Goal: Complete application form: Complete application form

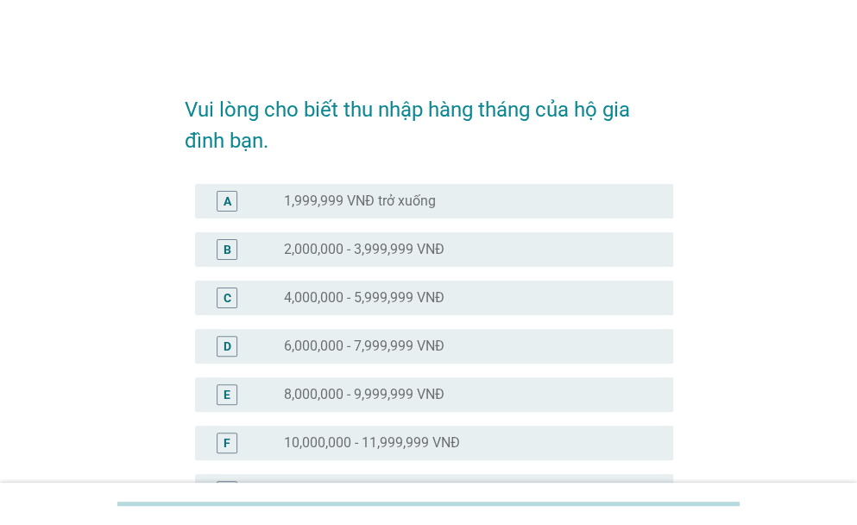
scroll to position [86, 0]
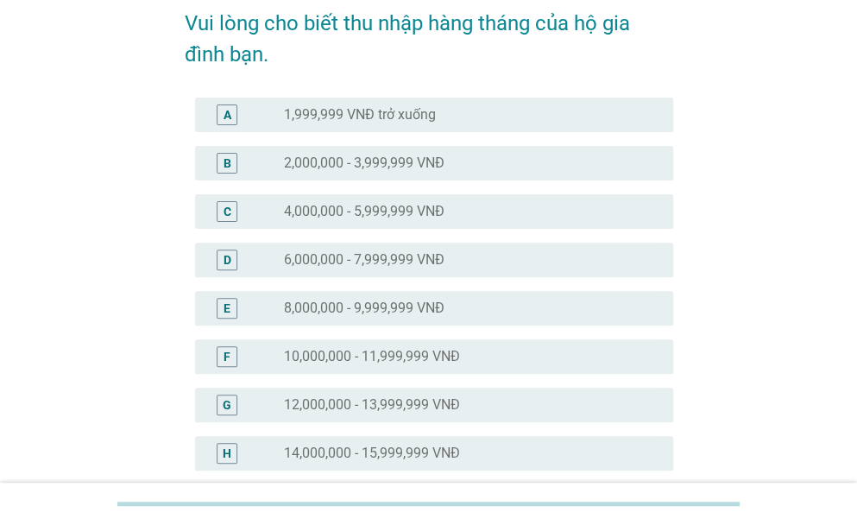
click at [383, 462] on div "radio_button_unchecked 14,000,000 - 15,999,999 VNĐ" at bounding box center [471, 453] width 375 height 21
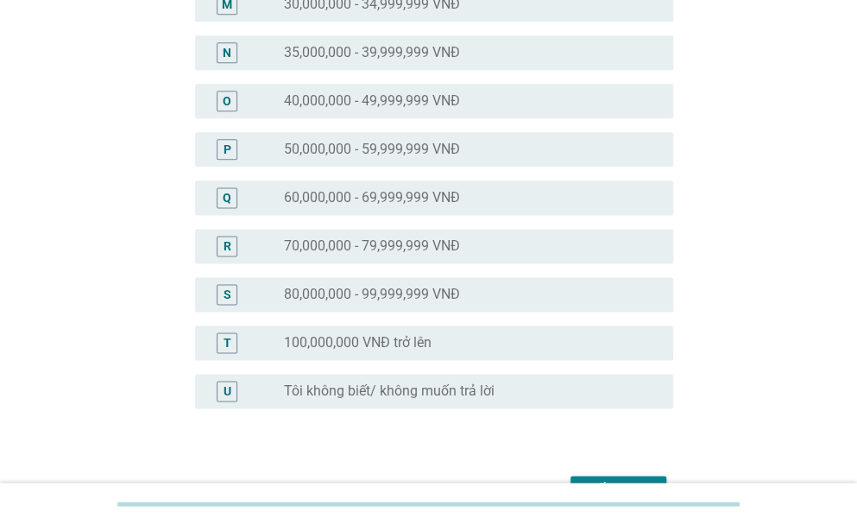
scroll to position [882, 0]
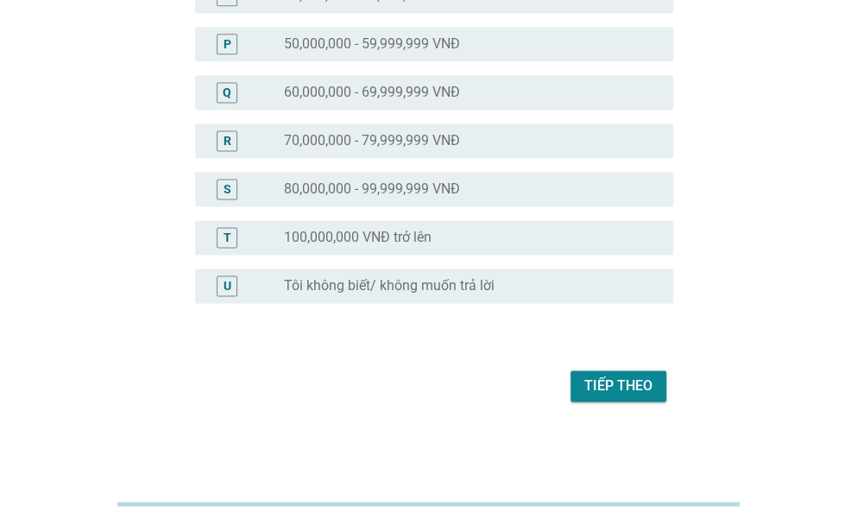
click at [600, 391] on div "Tiếp theo" at bounding box center [618, 385] width 68 height 21
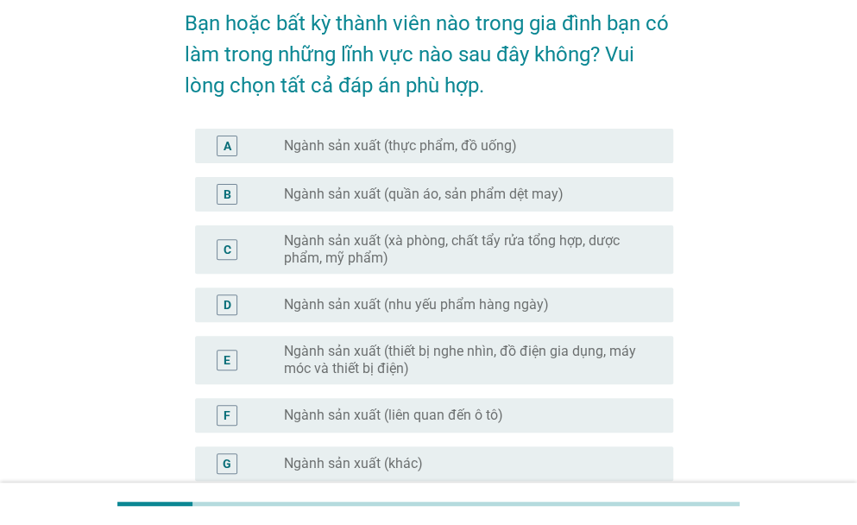
scroll to position [173, 0]
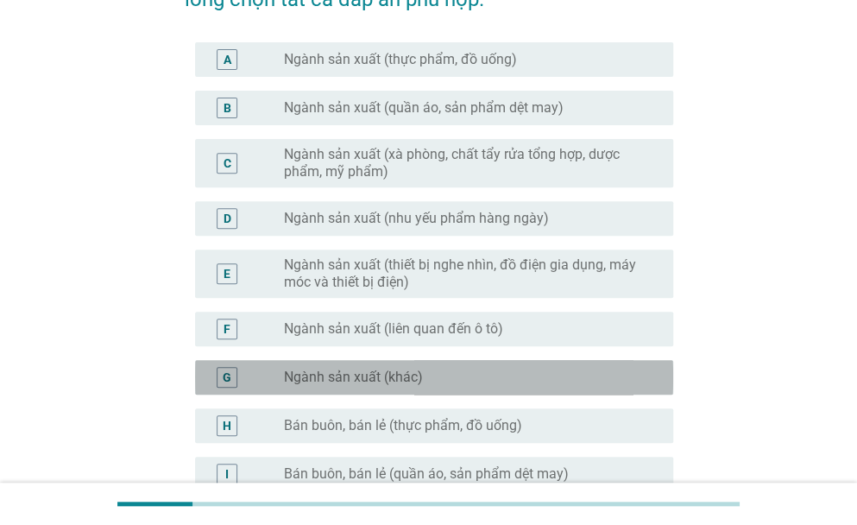
click at [394, 361] on div "G radio_button_unchecked Ngành sản xuất (khác)" at bounding box center [434, 377] width 478 height 35
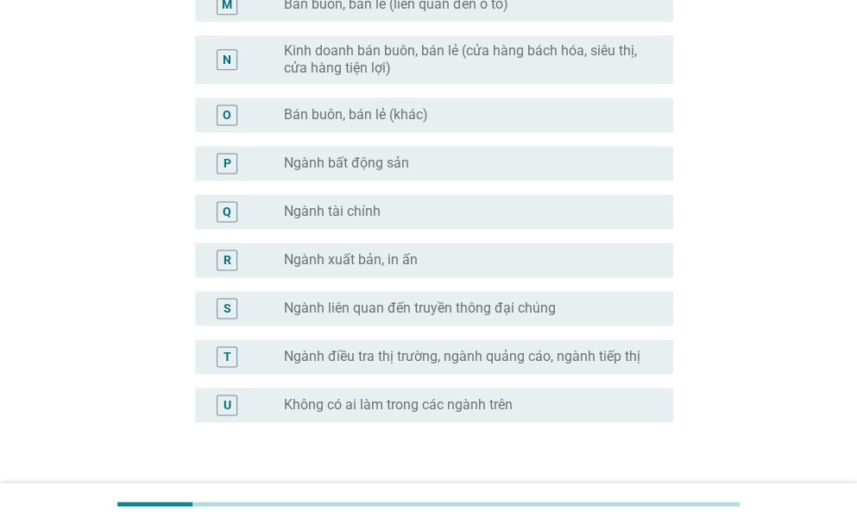
scroll to position [982, 0]
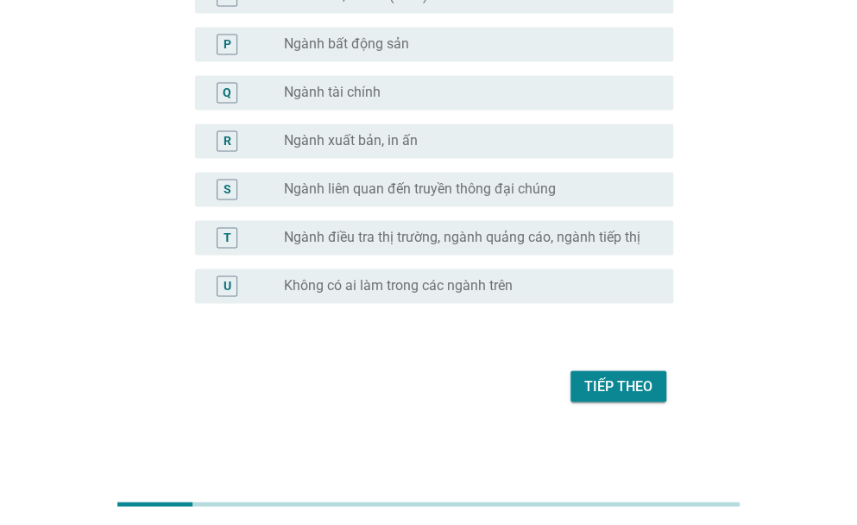
click at [591, 392] on div "Tiếp theo" at bounding box center [618, 385] width 68 height 21
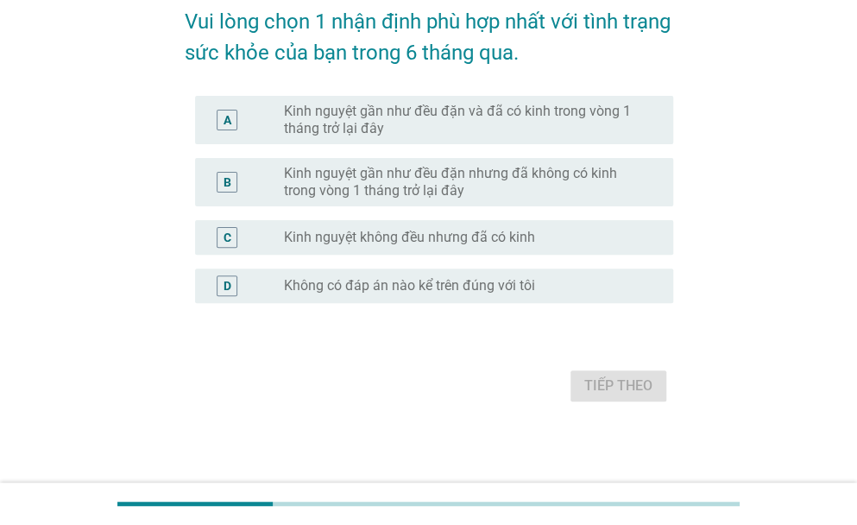
scroll to position [0, 0]
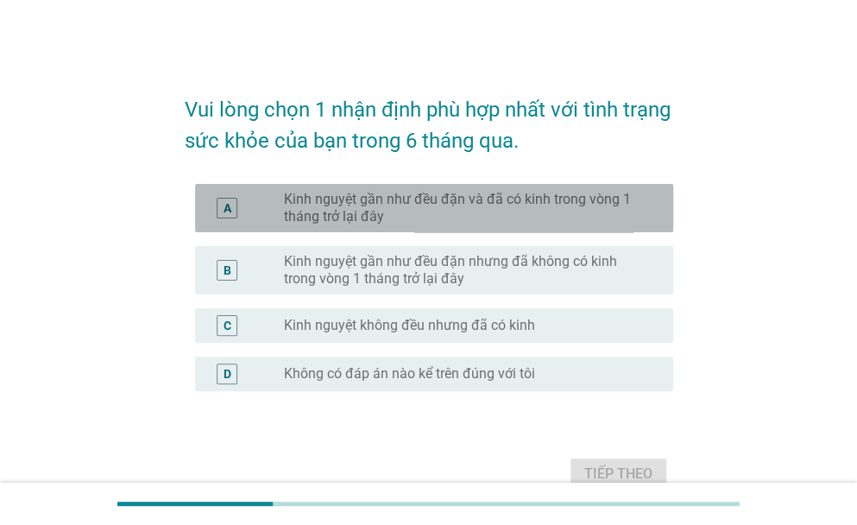
click at [554, 202] on label "Kinh nguyệt gần như đều đặn và đã có kinh trong vòng 1 tháng trở lại đây" at bounding box center [465, 208] width 362 height 35
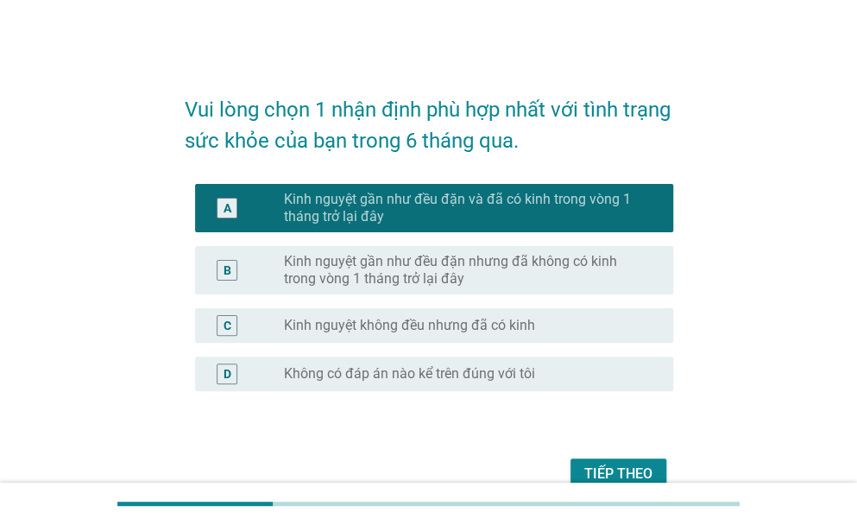
click at [634, 472] on div "Tiếp theo" at bounding box center [618, 474] width 68 height 21
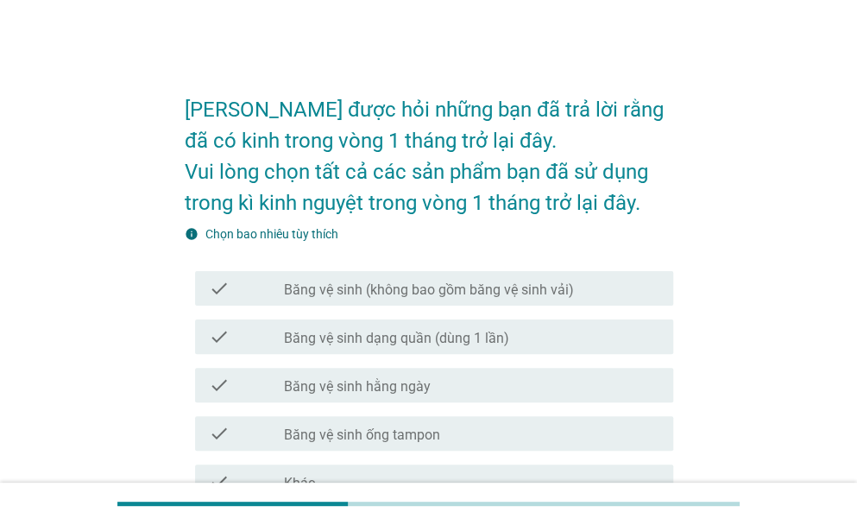
scroll to position [86, 0]
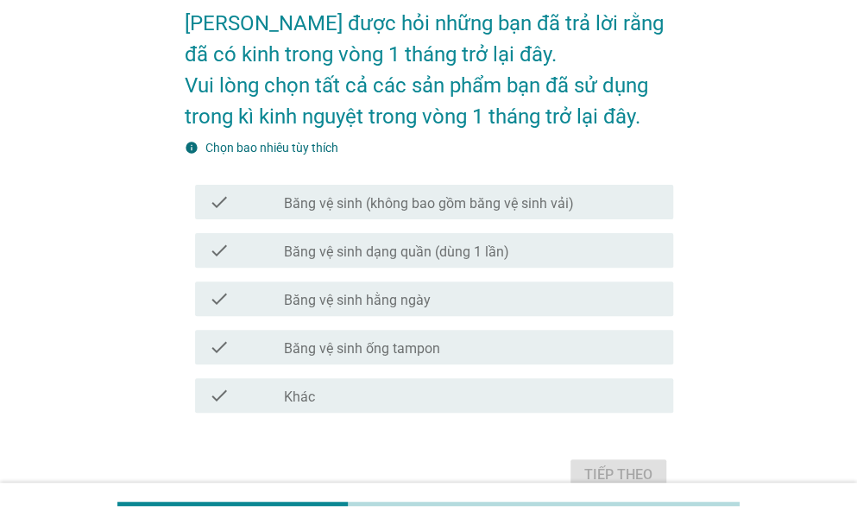
click at [494, 208] on label "Băng vệ sinh (không bao gồm băng vệ sinh vải)" at bounding box center [429, 203] width 290 height 17
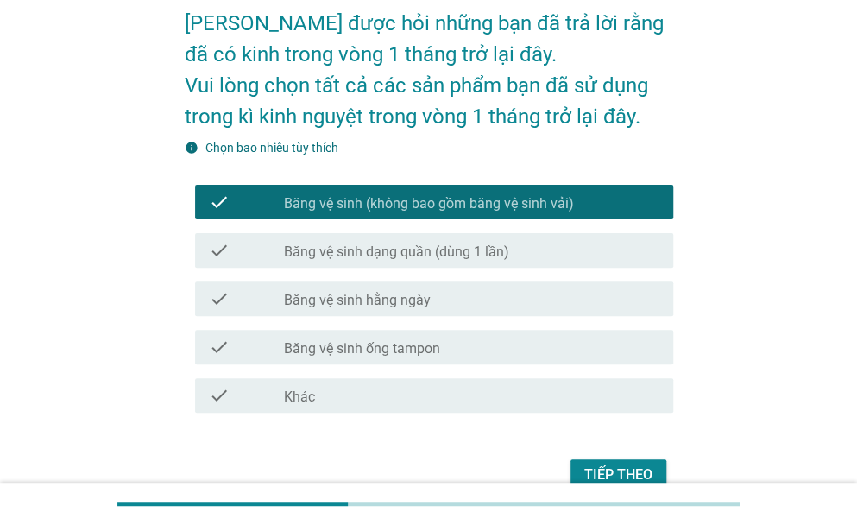
click at [438, 287] on div "check check_box_outline_blank Băng vệ sinh hằng ngày" at bounding box center [434, 298] width 478 height 35
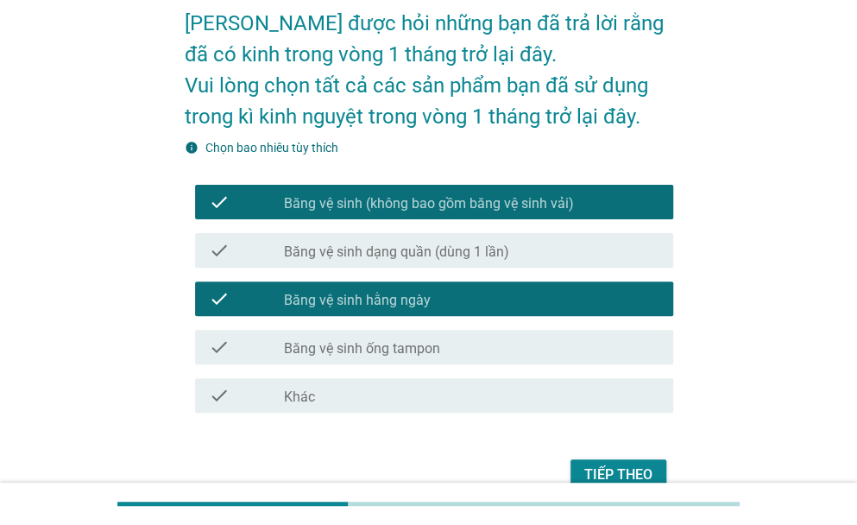
click at [629, 476] on div "Tiếp theo" at bounding box center [618, 474] width 68 height 21
